Goal: Submit feedback/report problem

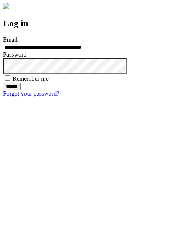
type input "**********"
click at [21, 90] on input "******" at bounding box center [12, 87] width 18 height 8
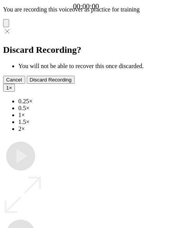
type input "**********"
